Goal: Task Accomplishment & Management: Manage account settings

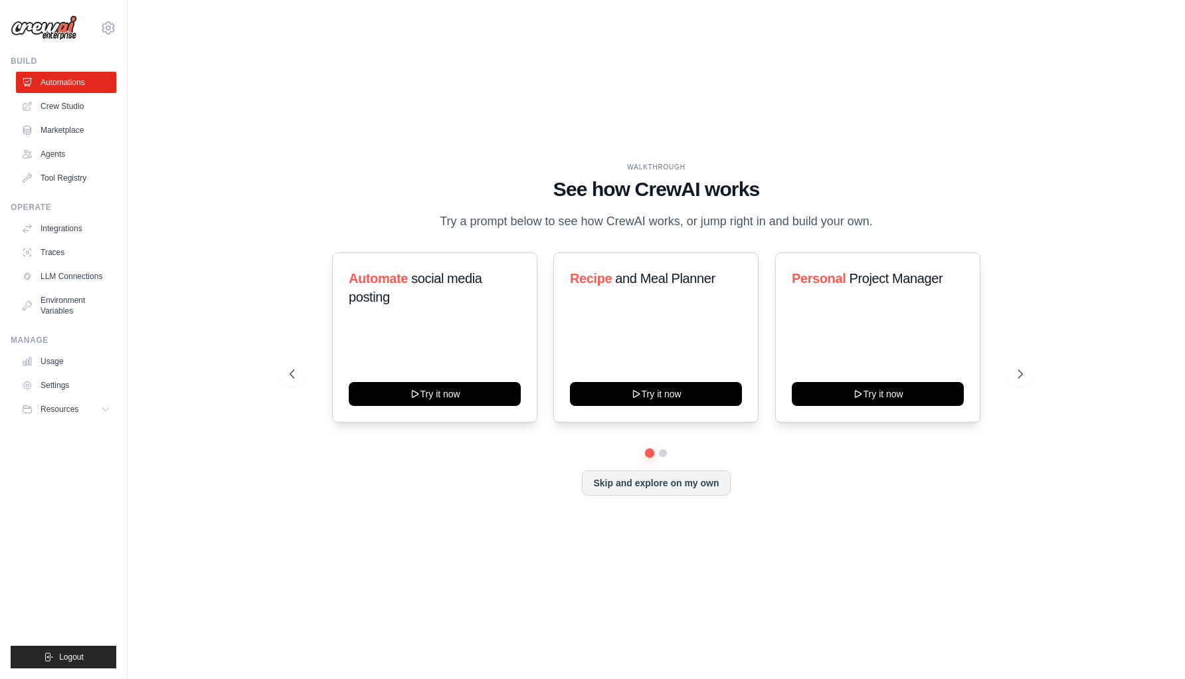
click at [57, 94] on ul "Automations Crew Studio Marketplace Agents Tool Registry" at bounding box center [66, 130] width 100 height 117
click at [58, 96] on link "Crew Studio" at bounding box center [67, 106] width 100 height 21
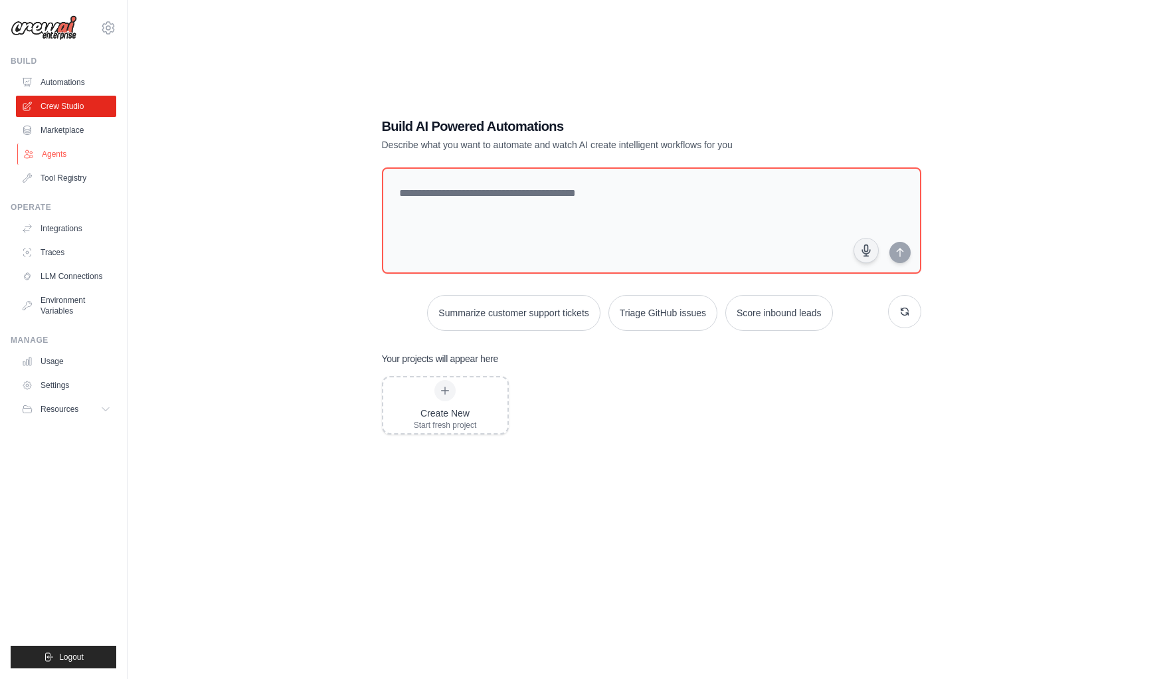
click at [70, 159] on link "Agents" at bounding box center [67, 153] width 100 height 21
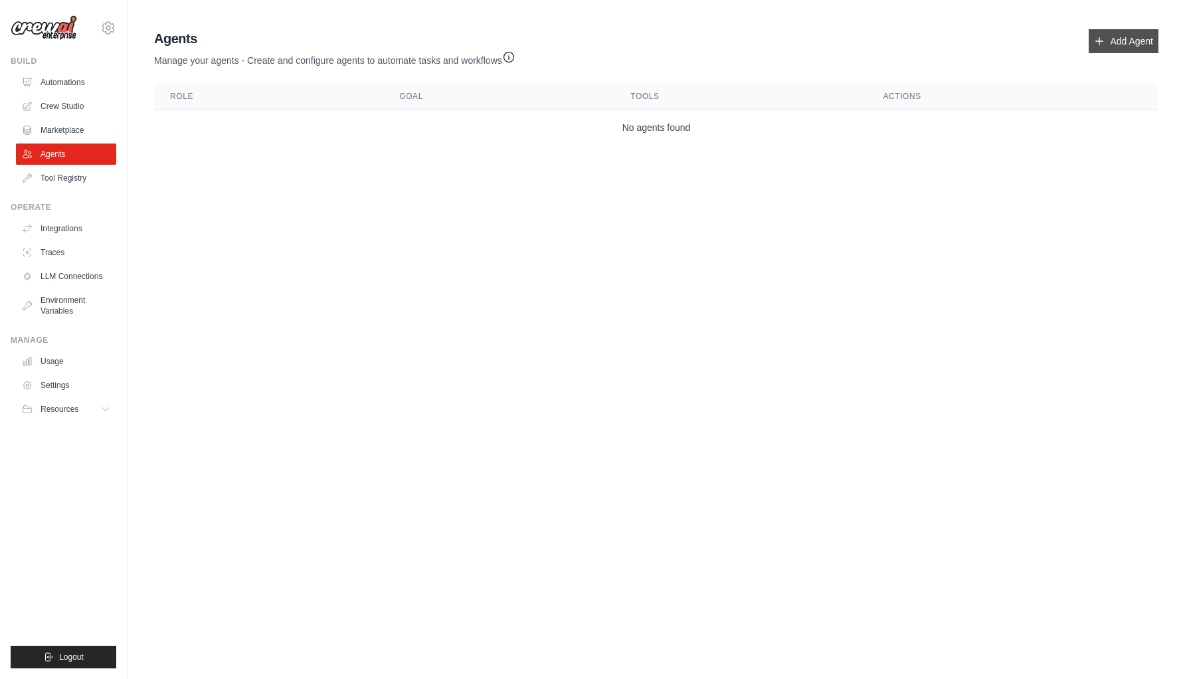
click at [1121, 31] on link "Add Agent" at bounding box center [1124, 41] width 70 height 24
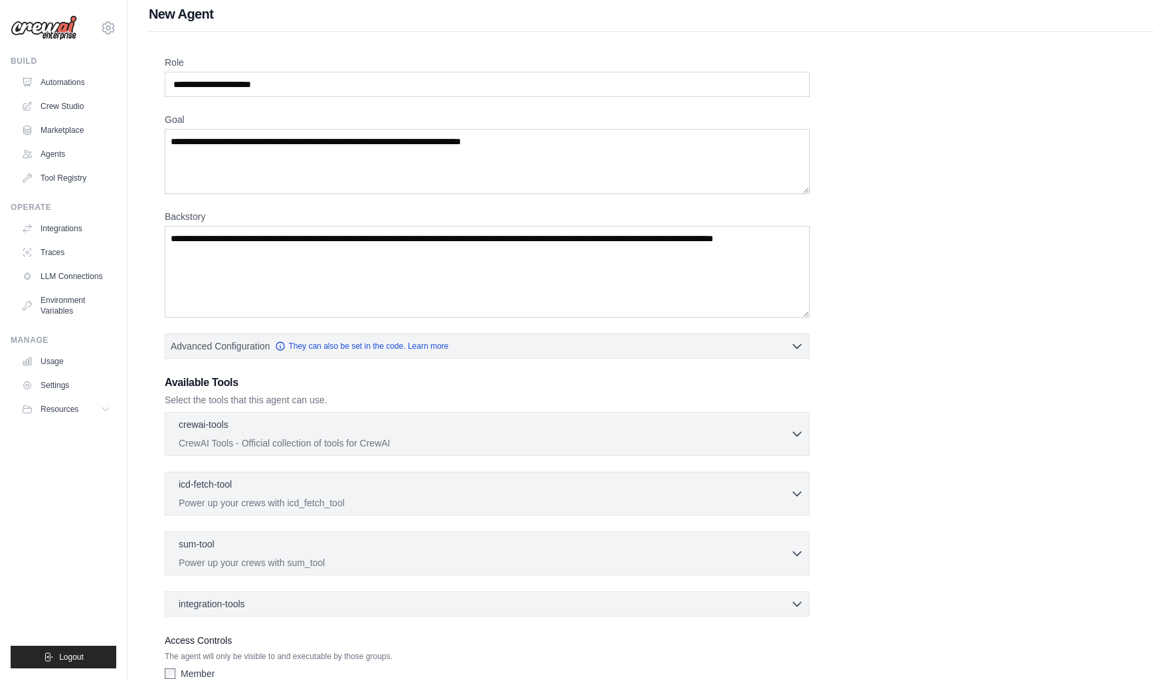
scroll to position [13, 0]
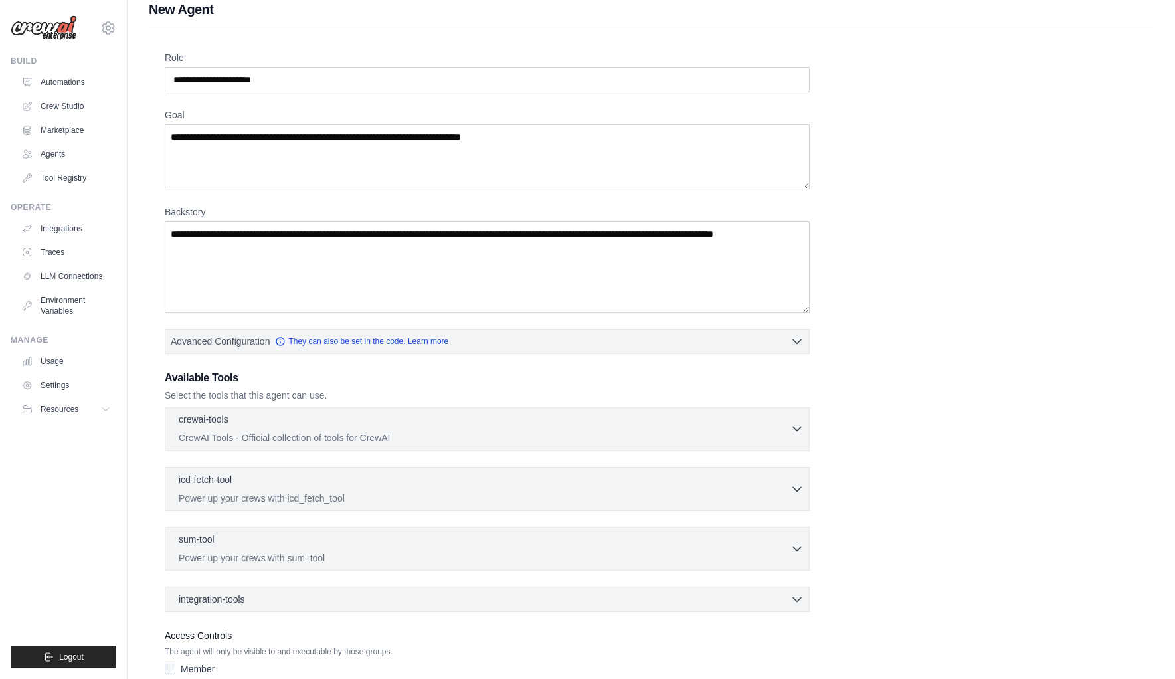
click at [797, 422] on icon "button" at bounding box center [796, 428] width 13 height 13
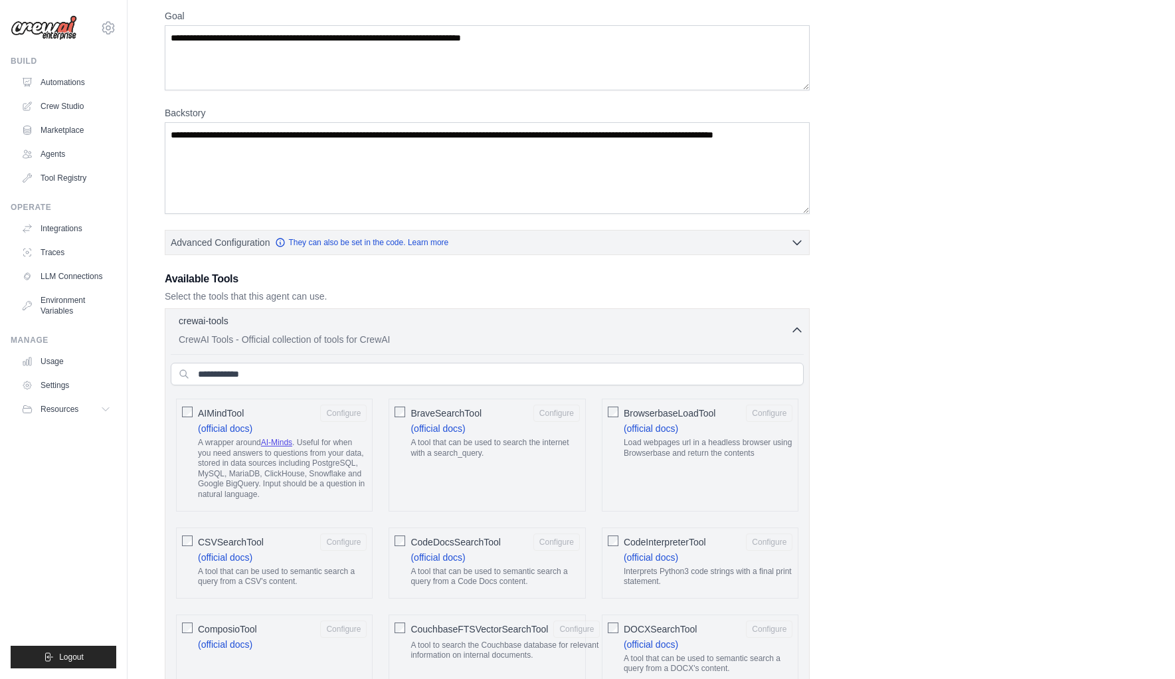
scroll to position [122, 0]
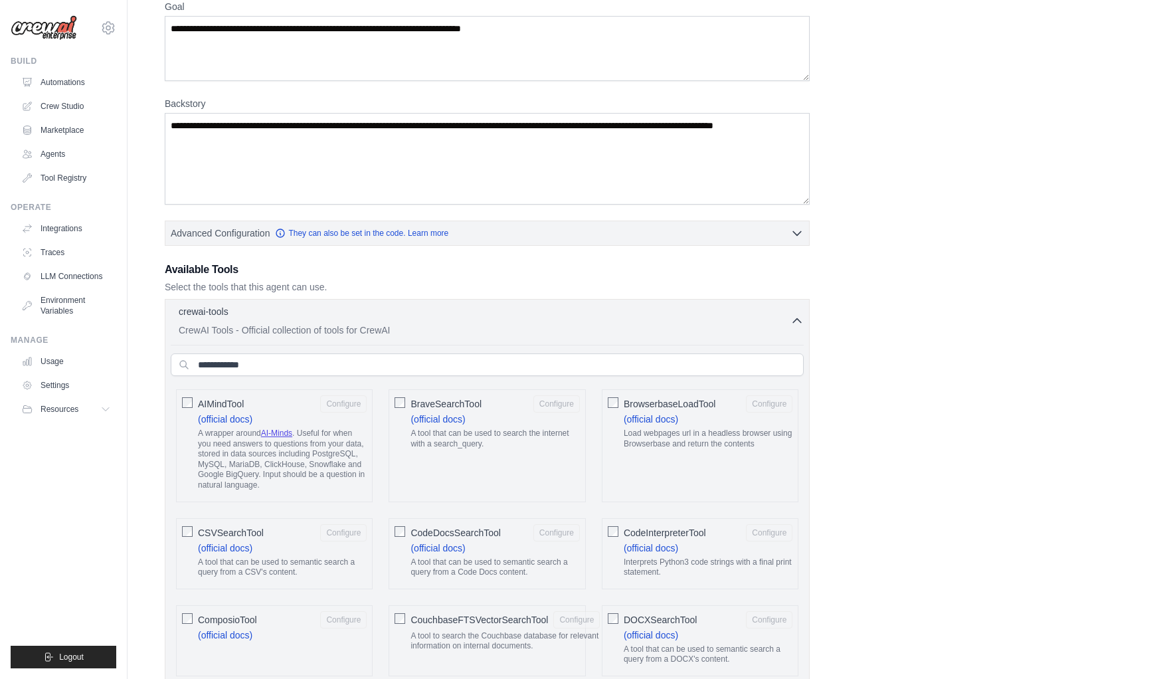
click at [794, 327] on button "crewai-tools 0 selected CrewAI Tools - Official collection of tools for CrewAI" at bounding box center [487, 320] width 633 height 32
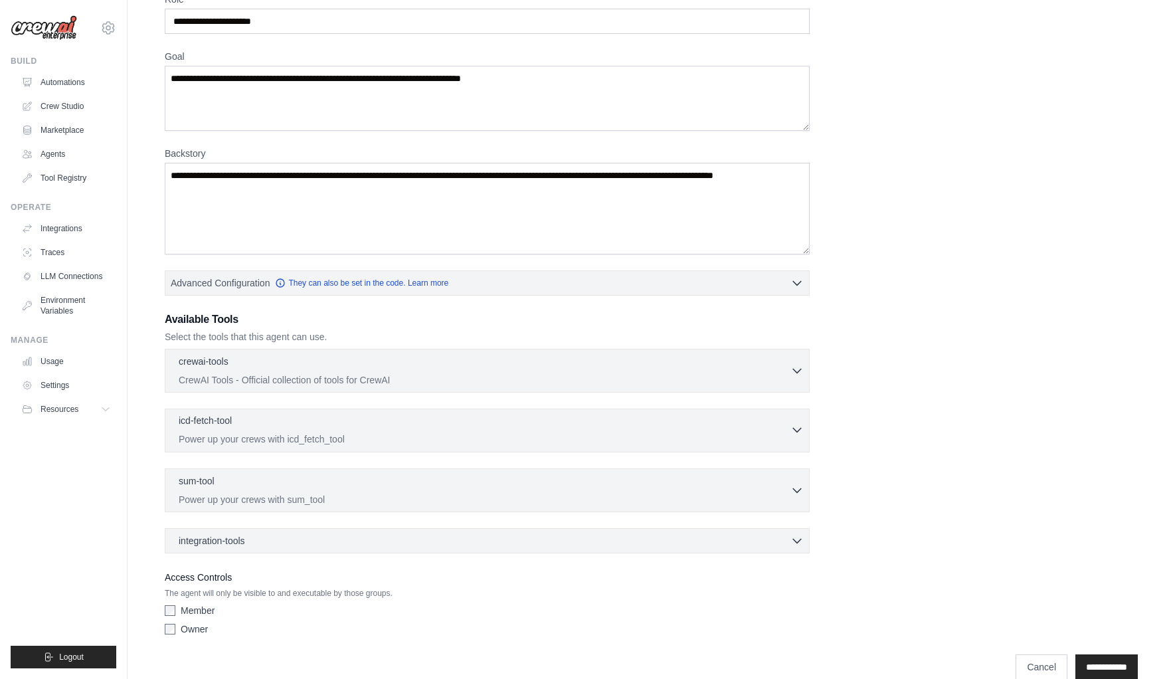
scroll to position [67, 0]
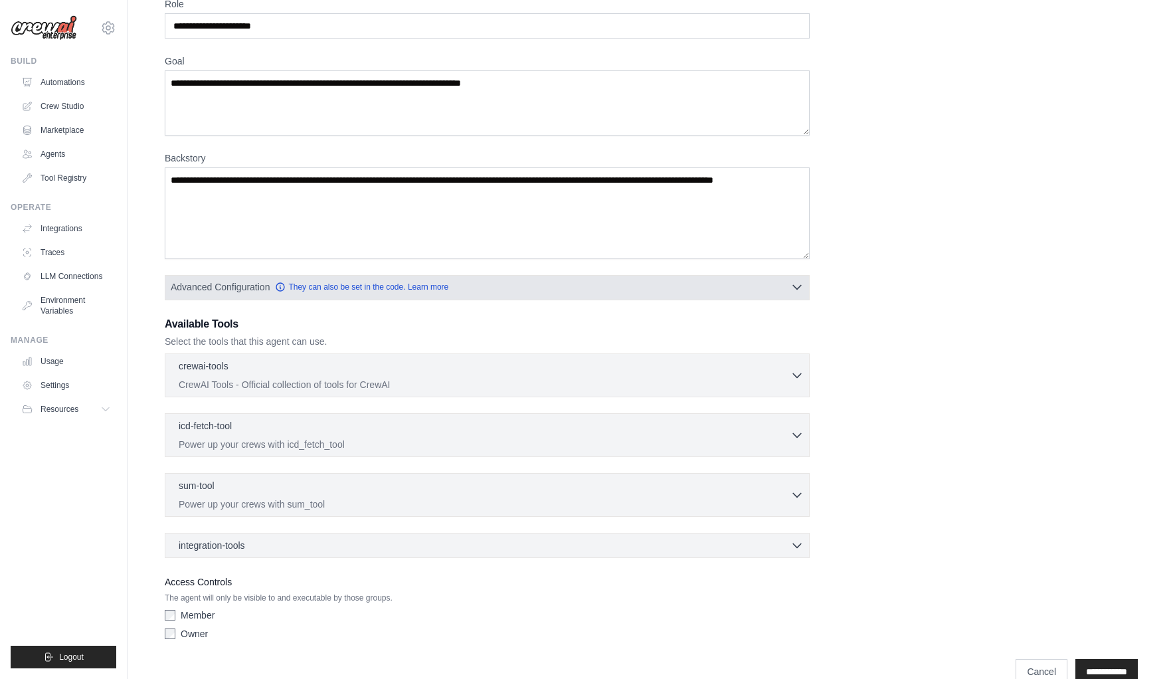
click at [779, 286] on button "Advanced Configuration They can also be set in the code. Learn more" at bounding box center [487, 287] width 644 height 24
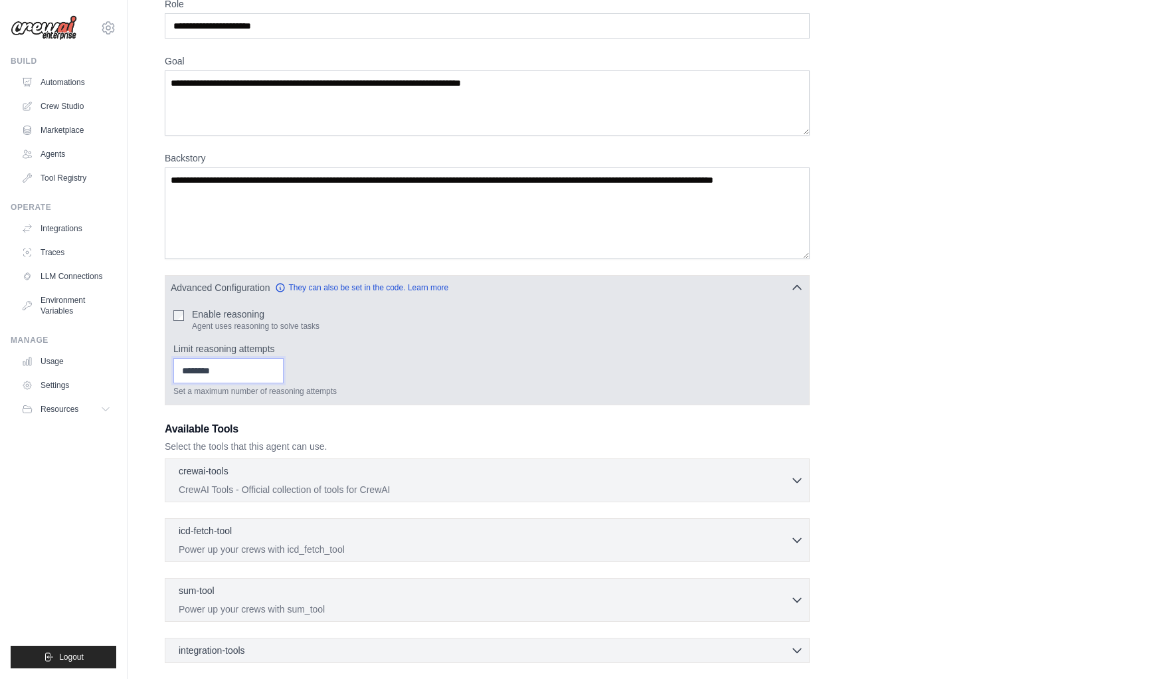
click at [260, 380] on input "Limit reasoning attempts" at bounding box center [228, 370] width 110 height 25
type input "*"
click at [268, 377] on input "*" at bounding box center [228, 370] width 110 height 25
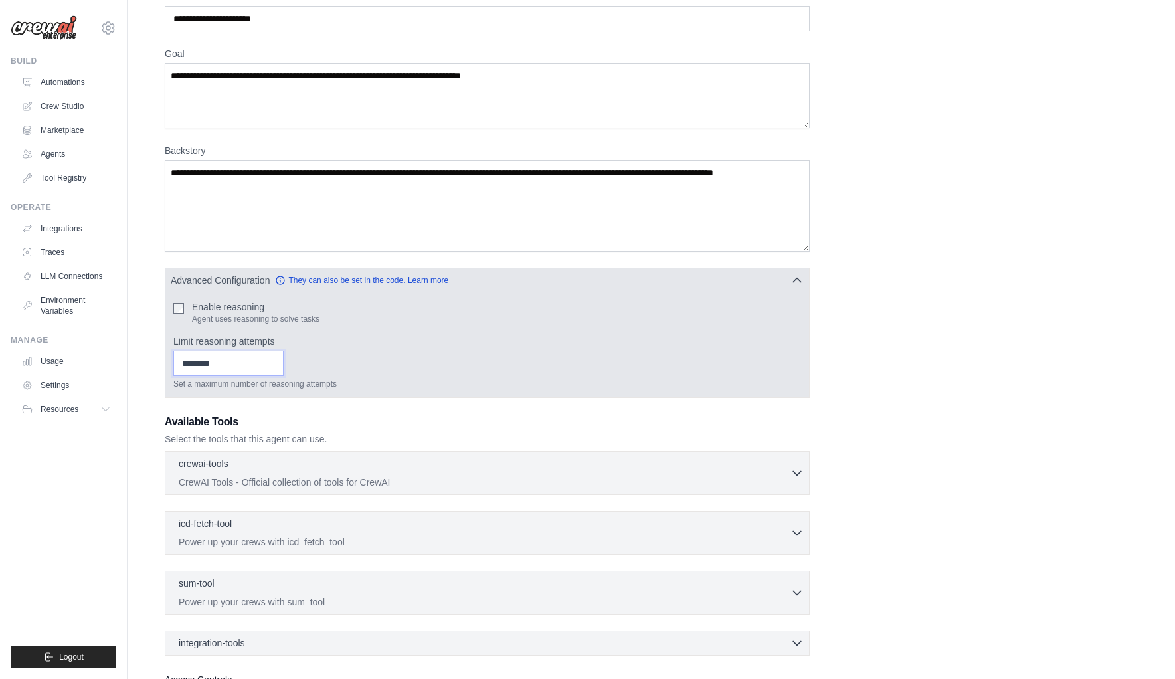
scroll to position [0, 0]
